Goal: Task Accomplishment & Management: Use online tool/utility

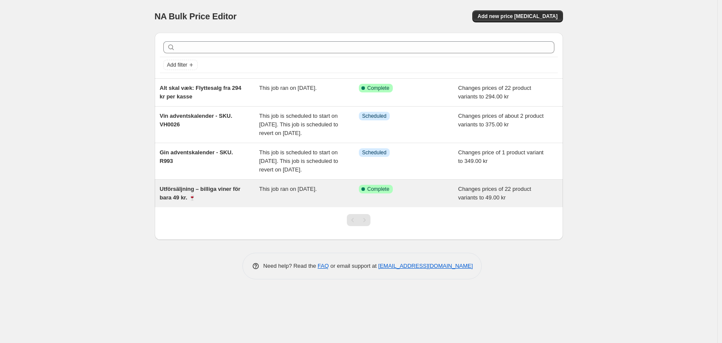
click at [217, 202] on div "Utförsäljning – billiga viner för bara 49 kr. 🍷" at bounding box center [210, 193] width 100 height 17
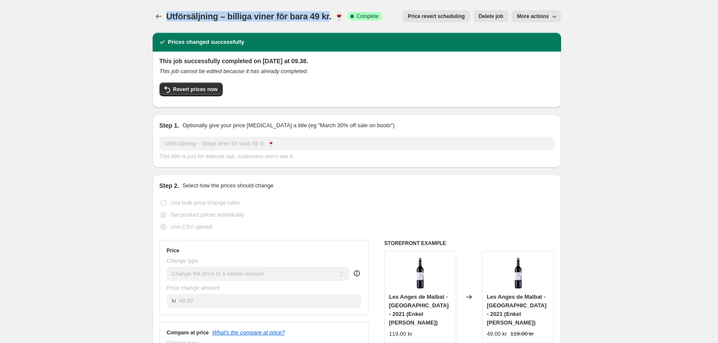
drag, startPoint x: 332, startPoint y: 16, endPoint x: 171, endPoint y: 18, distance: 160.7
click at [171, 18] on span "Utförsäljning – billiga viner för bara 49 kr. 🍷" at bounding box center [255, 16] width 178 height 9
copy span "Utförsäljning – billiga viner för bara 49 kr"
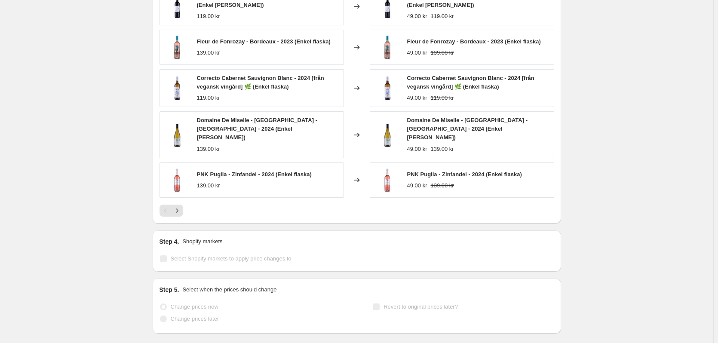
scroll to position [559, 0]
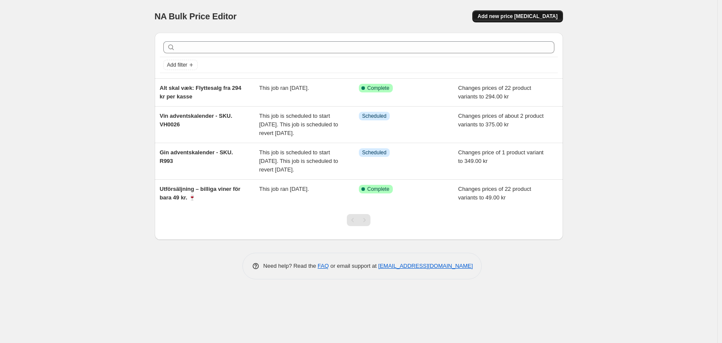
click at [521, 21] on button "Add new price [MEDICAL_DATA]" at bounding box center [517, 16] width 90 height 12
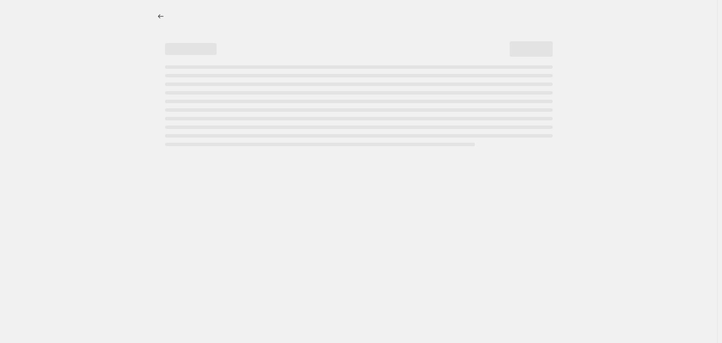
select select "percentage"
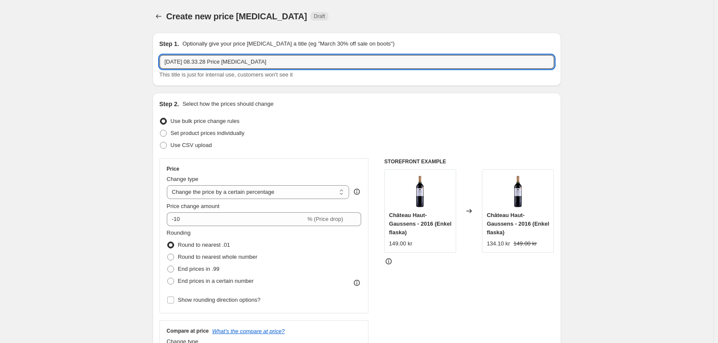
drag, startPoint x: 273, startPoint y: 57, endPoint x: 158, endPoint y: 57, distance: 115.6
click at [158, 57] on div "Step 1. Optionally give your price [MEDICAL_DATA] a title (eg "March 30% off sa…" at bounding box center [357, 59] width 408 height 53
click at [267, 61] on input "18. sep. 2025, 08.33.28 Price change job" at bounding box center [356, 62] width 395 height 14
drag, startPoint x: 268, startPoint y: 61, endPoint x: 144, endPoint y: 60, distance: 124.2
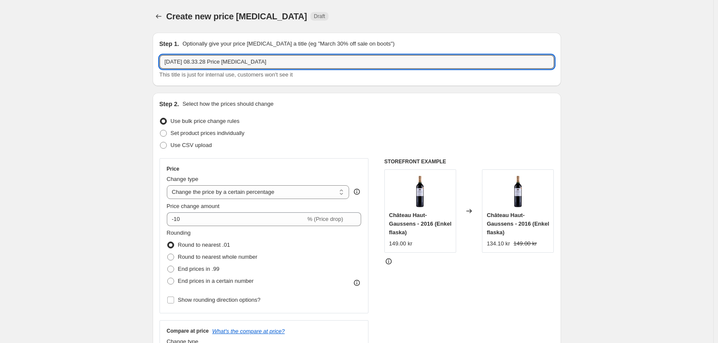
paste input "Utförsäljning – billiga viner för bara 49 kr"
type input "Utförsäljning – billiga viner för bara 49 kr 18/9-25"
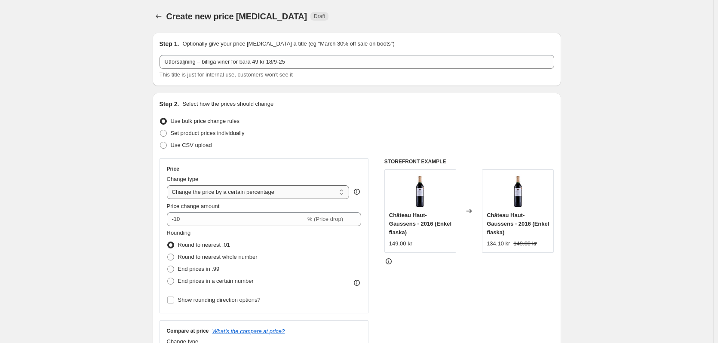
drag, startPoint x: 299, startPoint y: 193, endPoint x: 288, endPoint y: 196, distance: 11.6
click at [299, 193] on select "Change the price to a certain amount Change the price by a certain amount Chang…" at bounding box center [258, 192] width 183 height 14
select select "to"
click at [168, 185] on select "Change the price to a certain amount Change the price by a certain amount Chang…" at bounding box center [258, 192] width 183 height 14
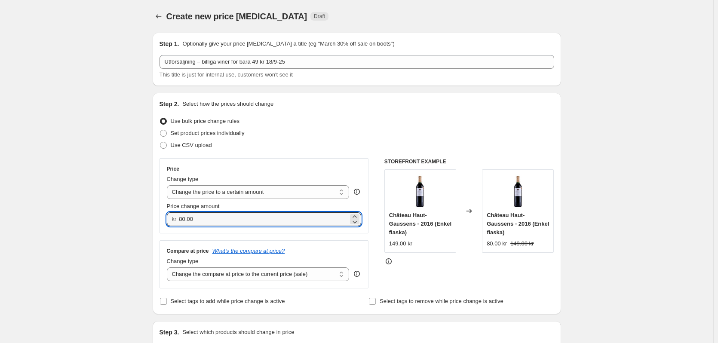
drag, startPoint x: 199, startPoint y: 220, endPoint x: 180, endPoint y: 221, distance: 19.4
click at [180, 221] on div "kr 80.00" at bounding box center [264, 219] width 195 height 14
type input "49.00"
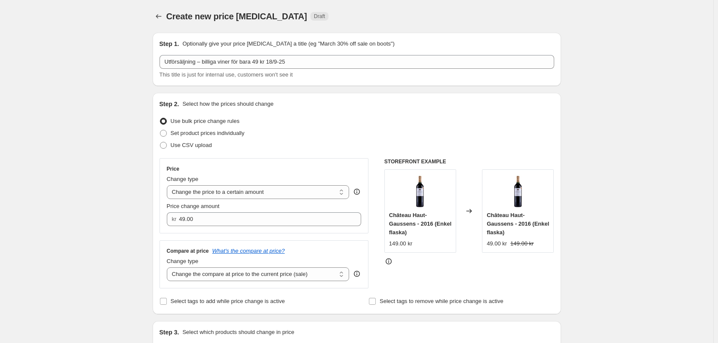
click at [168, 235] on div "Price Change type Change the price to a certain amount Change the price by a ce…" at bounding box center [263, 223] width 209 height 130
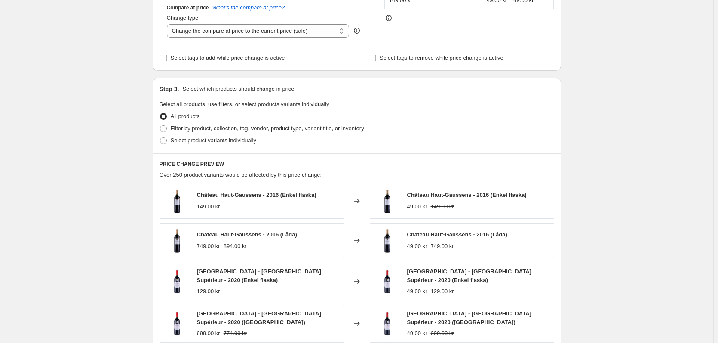
scroll to position [258, 0]
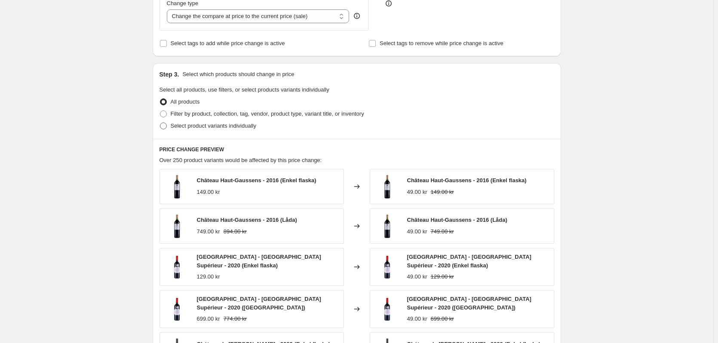
click at [167, 126] on span at bounding box center [163, 125] width 7 height 7
click at [160, 123] on input "Select product variants individually" at bounding box center [160, 122] width 0 height 0
radio input "true"
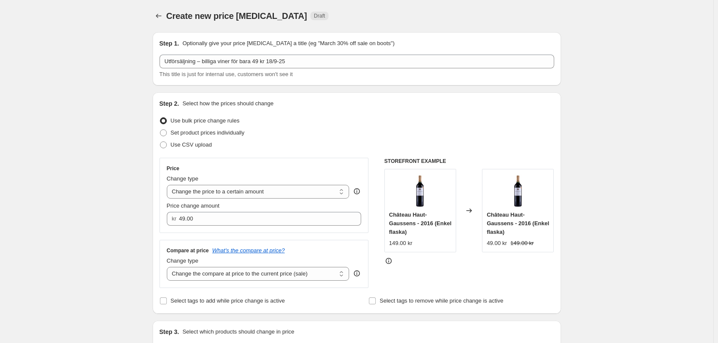
scroll to position [0, 0]
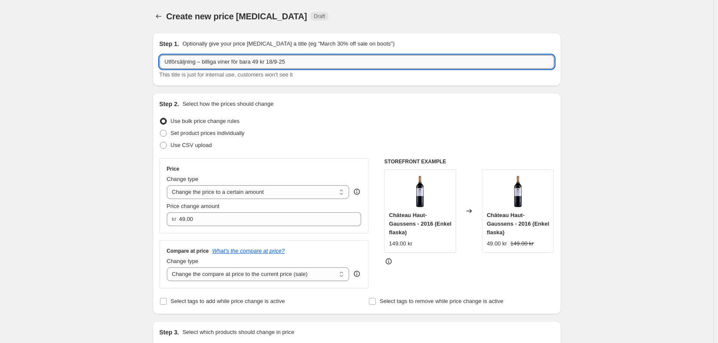
click at [267, 64] on input "Utförsäljning – billiga viner för bara 49 kr 18/9-25" at bounding box center [356, 62] width 395 height 14
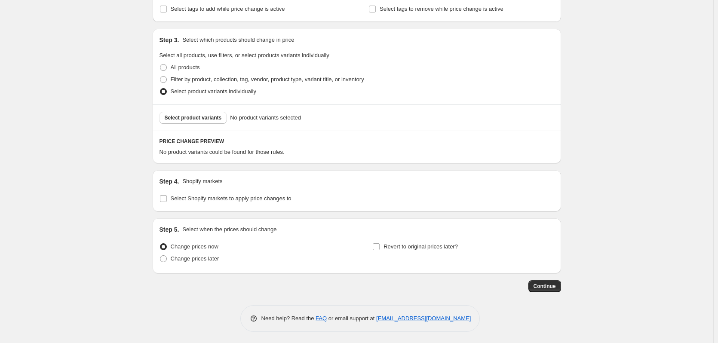
scroll to position [294, 0]
type input "Utförsäljning – billiga viner för bara 49 kr. 18/9-25"
click at [191, 117] on span "Select product variants" at bounding box center [193, 116] width 57 height 7
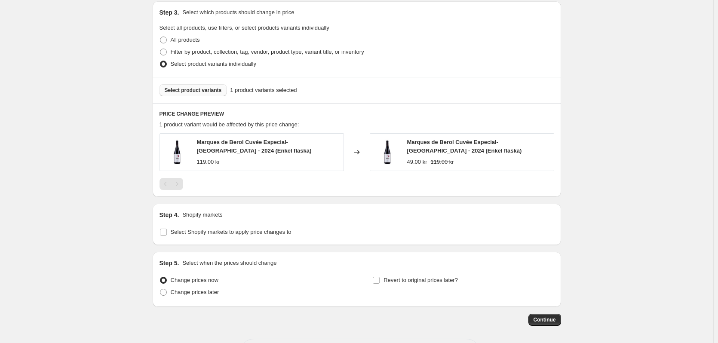
scroll to position [337, 0]
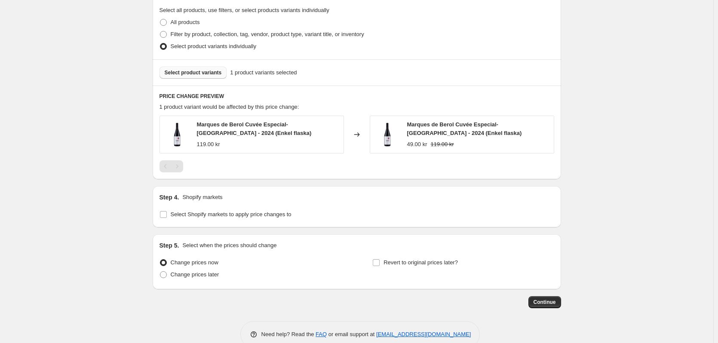
click at [186, 75] on span "Select product variants" at bounding box center [193, 72] width 57 height 7
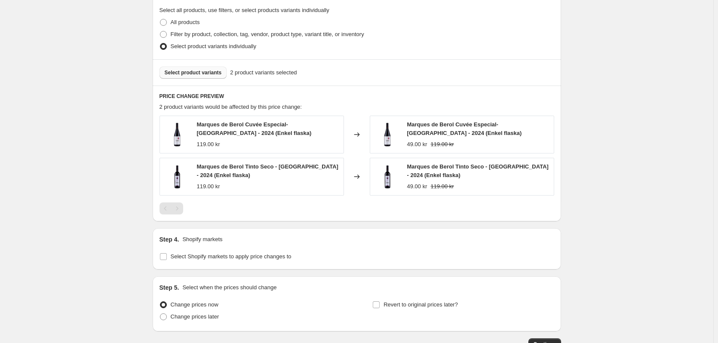
click at [186, 76] on span "Select product variants" at bounding box center [193, 72] width 57 height 7
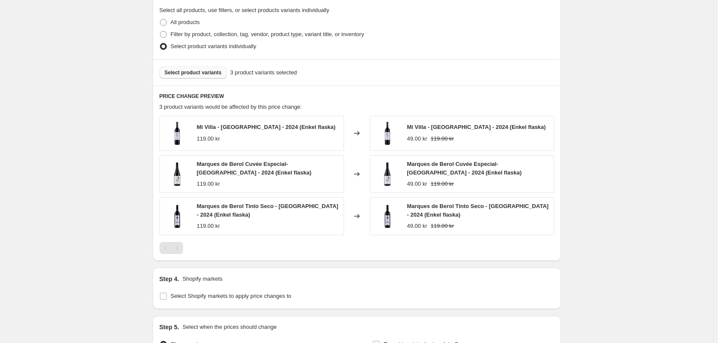
click at [189, 70] on span "Select product variants" at bounding box center [193, 72] width 57 height 7
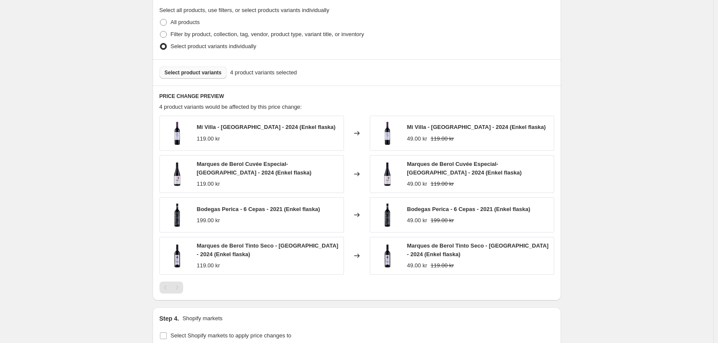
click at [196, 71] on span "Select product variants" at bounding box center [193, 72] width 57 height 7
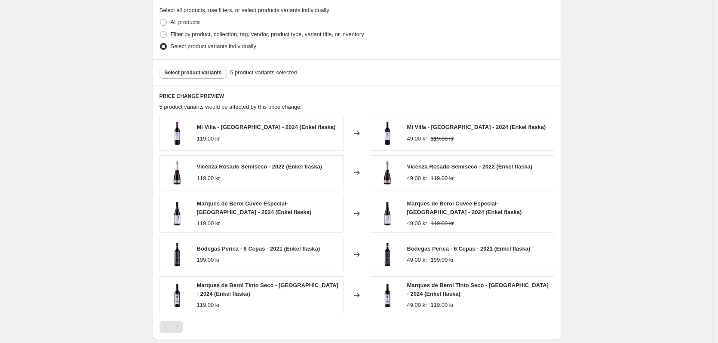
click at [174, 75] on span "Select product variants" at bounding box center [193, 72] width 57 height 7
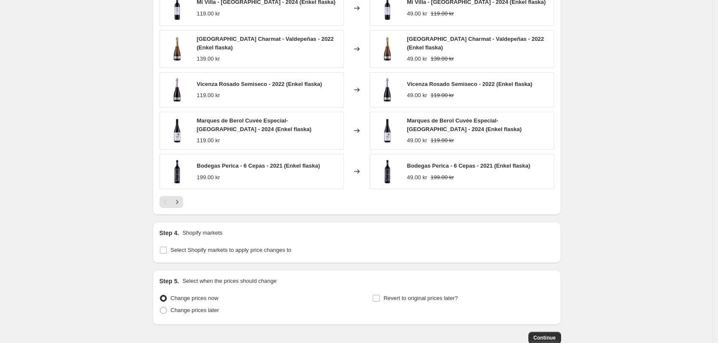
scroll to position [466, 0]
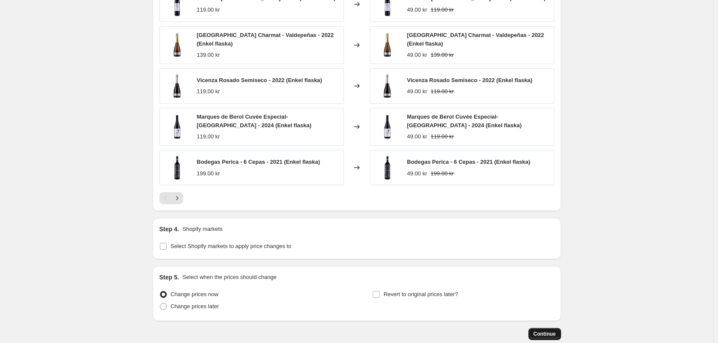
click at [548, 332] on span "Continue" at bounding box center [544, 333] width 22 height 7
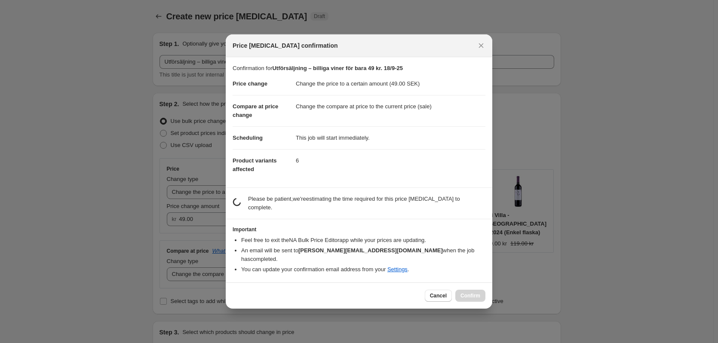
scroll to position [0, 0]
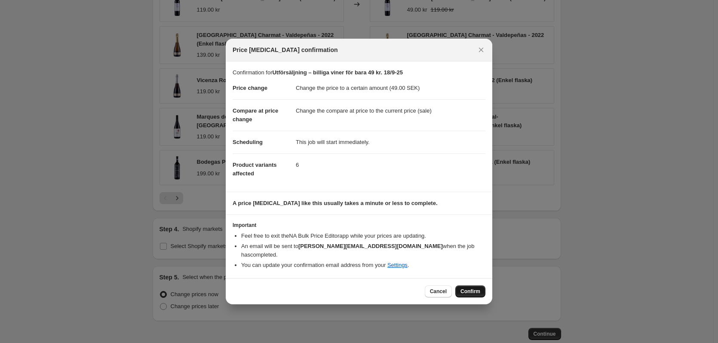
click at [473, 291] on button "Confirm" at bounding box center [470, 291] width 30 height 12
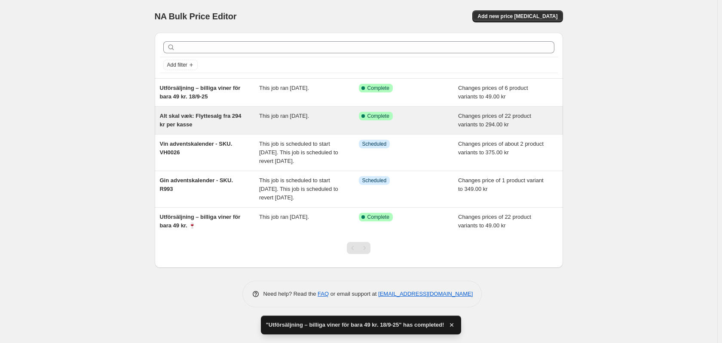
click at [178, 123] on span "Alt skal væk: Flyttesalg fra 294 kr per kasse" at bounding box center [201, 120] width 82 height 15
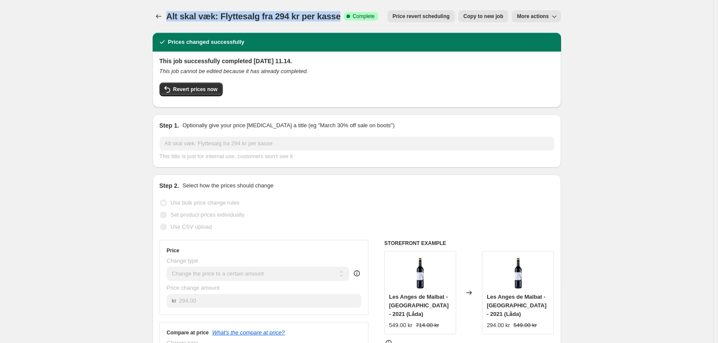
drag, startPoint x: 338, startPoint y: 15, endPoint x: 171, endPoint y: 13, distance: 167.6
click at [171, 13] on span "Alt skal væk: Flyttesalg fra 294 kr per kasse" at bounding box center [253, 16] width 174 height 9
copy span "Alt skal væk: Flyttesalg fra 294 kr per kasse"
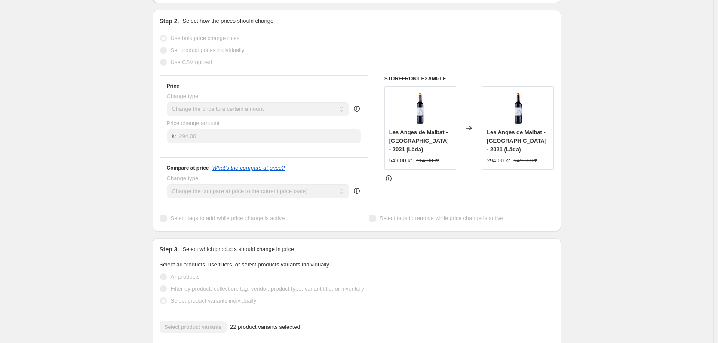
scroll to position [172, 0]
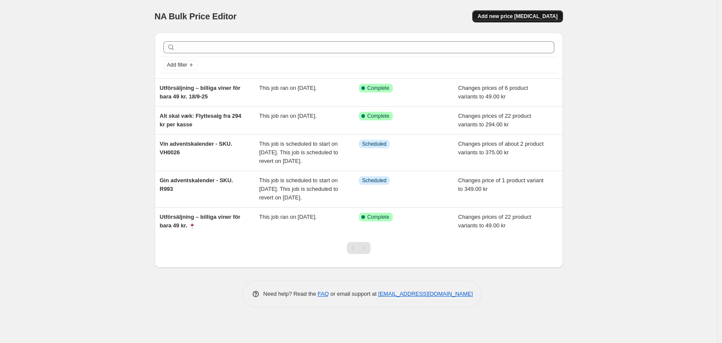
click at [513, 10] on button "Add new price [MEDICAL_DATA]" at bounding box center [517, 16] width 90 height 12
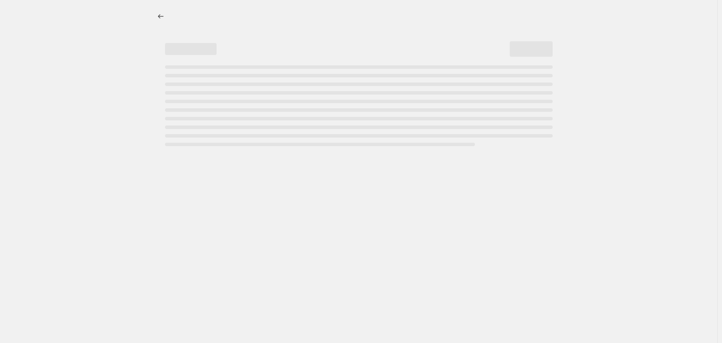
select select "percentage"
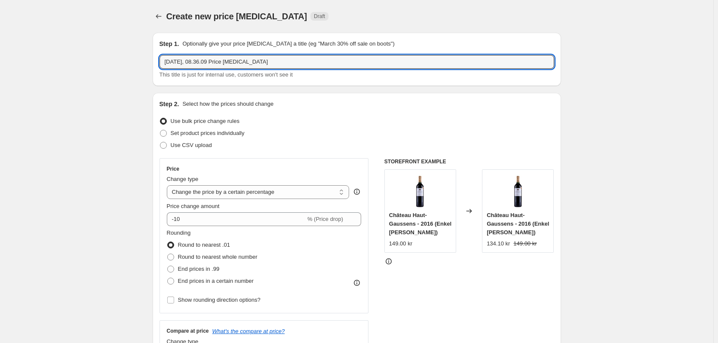
drag, startPoint x: 276, startPoint y: 58, endPoint x: 145, endPoint y: 55, distance: 131.5
paste input "Alt skal væk: Flyttesalg fra 294 kr per kasse"
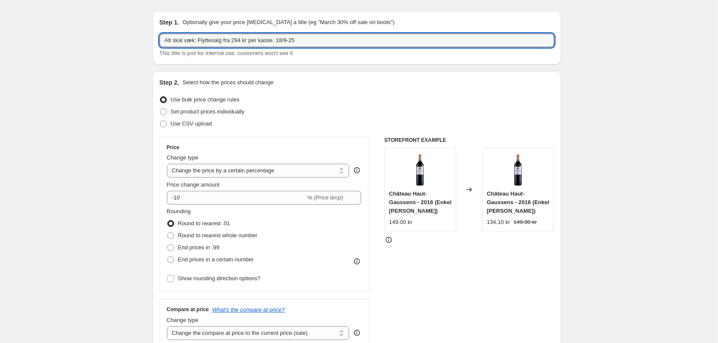
scroll to position [43, 0]
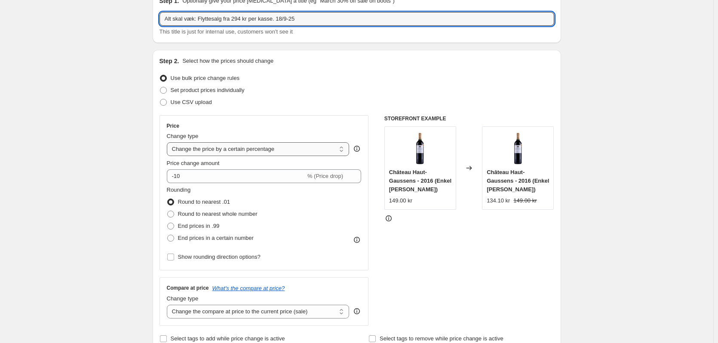
type input "Alt skal væk: Flyttesalg fra 294 kr per kasse. 18/9-25"
click at [218, 153] on select "Change the price to a certain amount Change the price by a certain amount Chang…" at bounding box center [258, 149] width 183 height 14
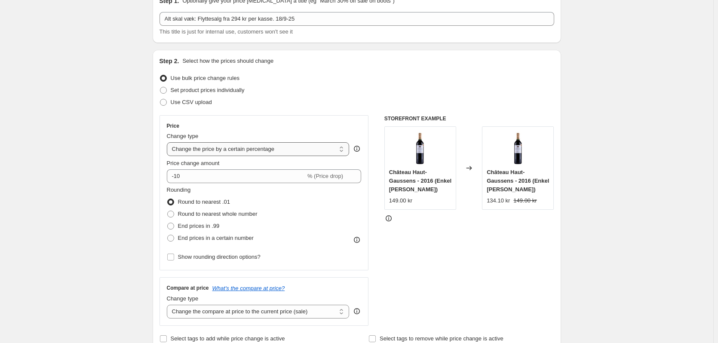
select select "to"
click at [168, 142] on select "Change the price to a certain amount Change the price by a certain amount Chang…" at bounding box center [258, 149] width 183 height 14
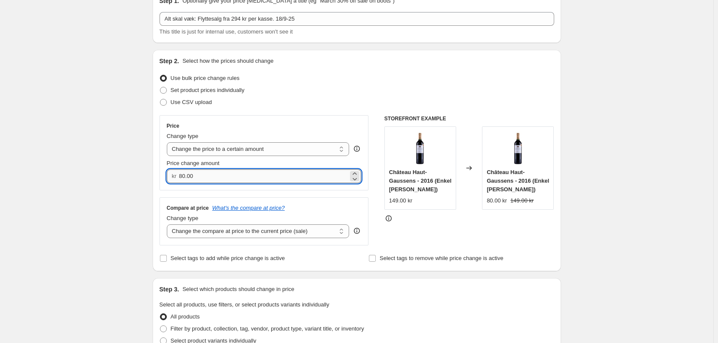
drag, startPoint x: 198, startPoint y: 174, endPoint x: 181, endPoint y: 177, distance: 17.1
click at [181, 177] on input "80.00" at bounding box center [263, 176] width 169 height 14
type input "294.00"
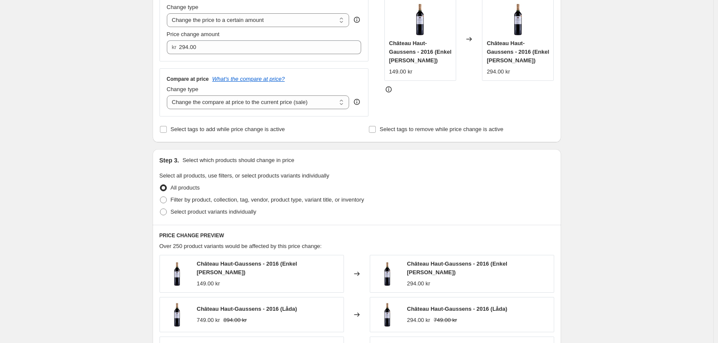
scroll to position [215, 0]
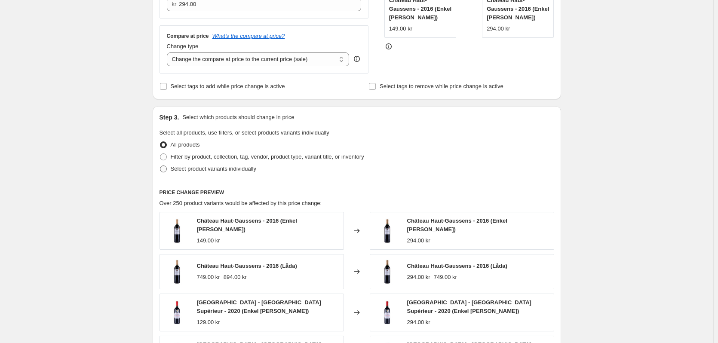
click at [164, 169] on span at bounding box center [163, 168] width 7 height 7
click at [160, 166] on input "Select product variants individually" at bounding box center [160, 165] width 0 height 0
radio input "true"
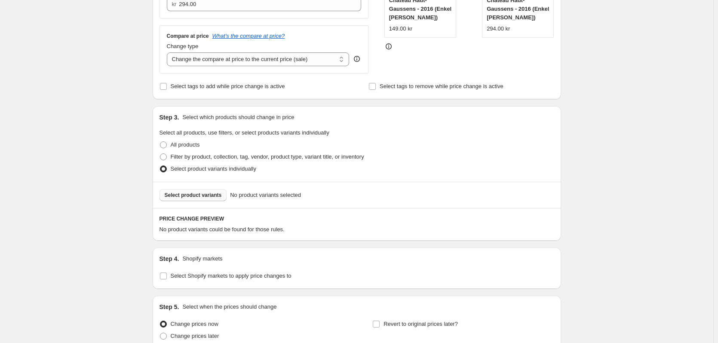
click at [182, 195] on span "Select product variants" at bounding box center [193, 195] width 57 height 7
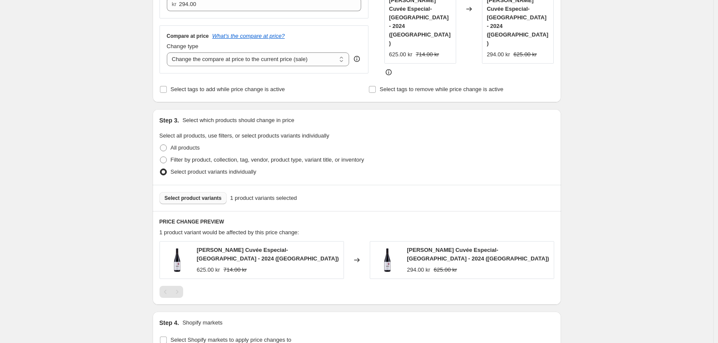
click at [193, 197] on span "Select product variants" at bounding box center [193, 198] width 57 height 7
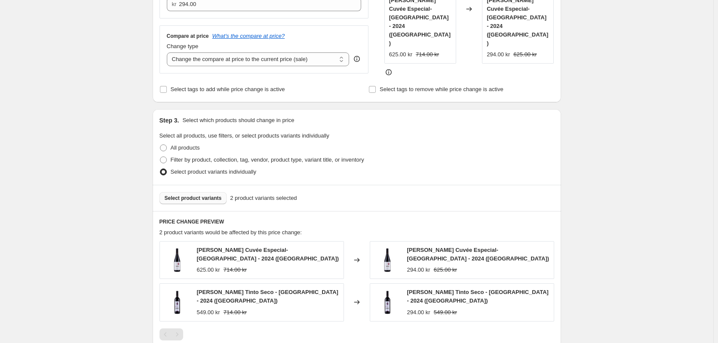
click at [197, 195] on span "Select product variants" at bounding box center [193, 198] width 57 height 7
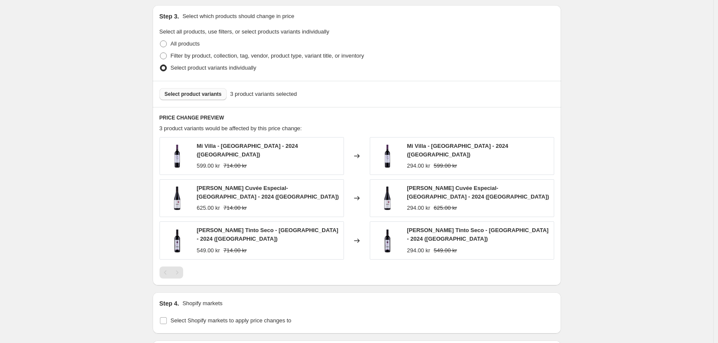
scroll to position [344, 0]
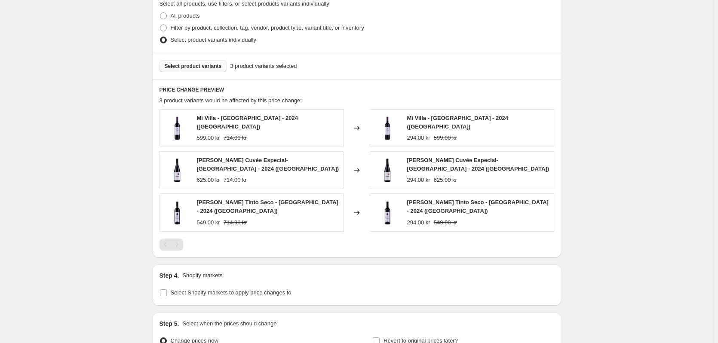
click at [189, 70] on span "Select product variants" at bounding box center [193, 66] width 57 height 7
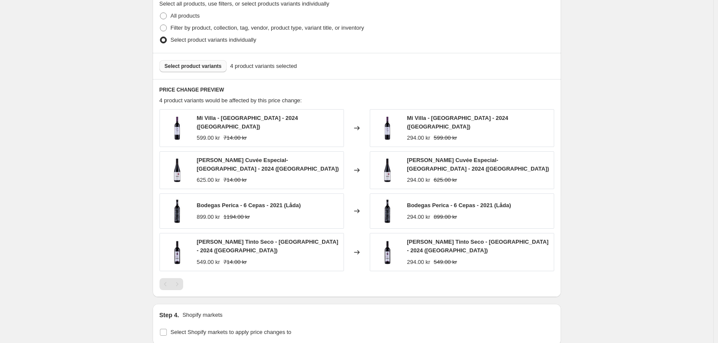
click at [193, 64] on span "Select product variants" at bounding box center [193, 66] width 57 height 7
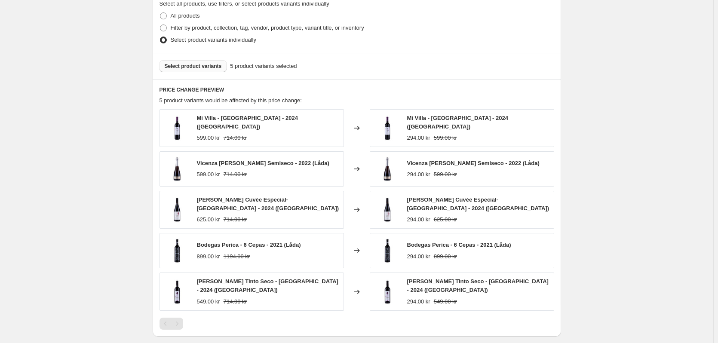
click at [184, 60] on div "Select product variants 5 product variants selected" at bounding box center [357, 66] width 408 height 26
click at [182, 67] on span "Select product variants" at bounding box center [193, 66] width 57 height 7
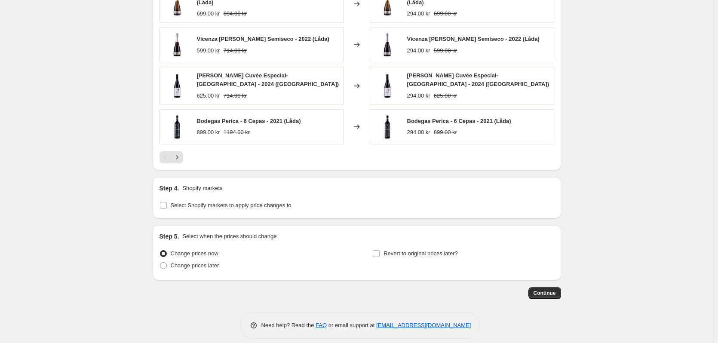
scroll to position [514, 0]
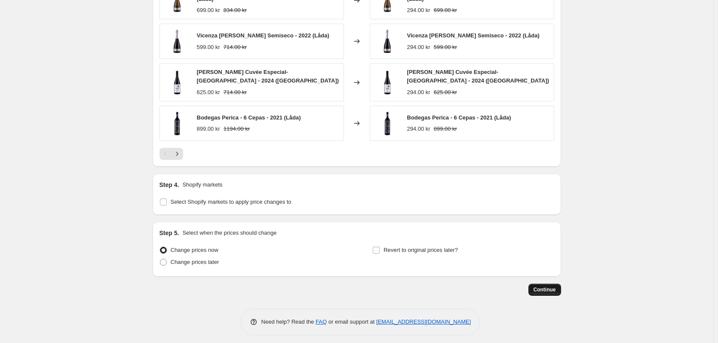
click at [541, 286] on span "Continue" at bounding box center [544, 289] width 22 height 7
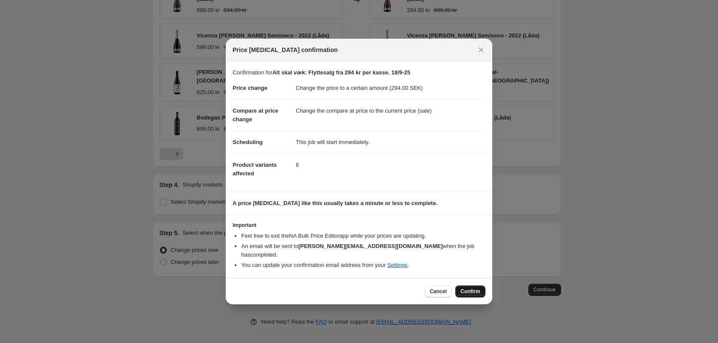
click at [474, 288] on span "Confirm" at bounding box center [470, 291] width 20 height 7
